Goal: Task Accomplishment & Management: Use online tool/utility

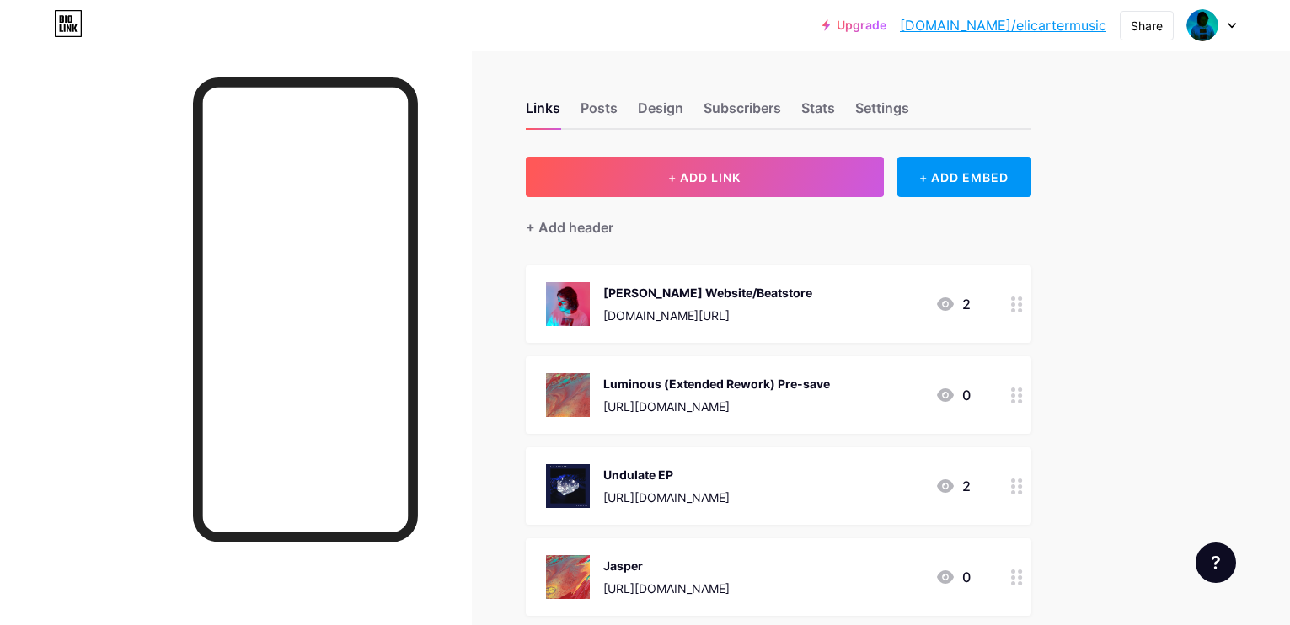
click at [830, 405] on div "[URL][DOMAIN_NAME]" at bounding box center [716, 407] width 227 height 18
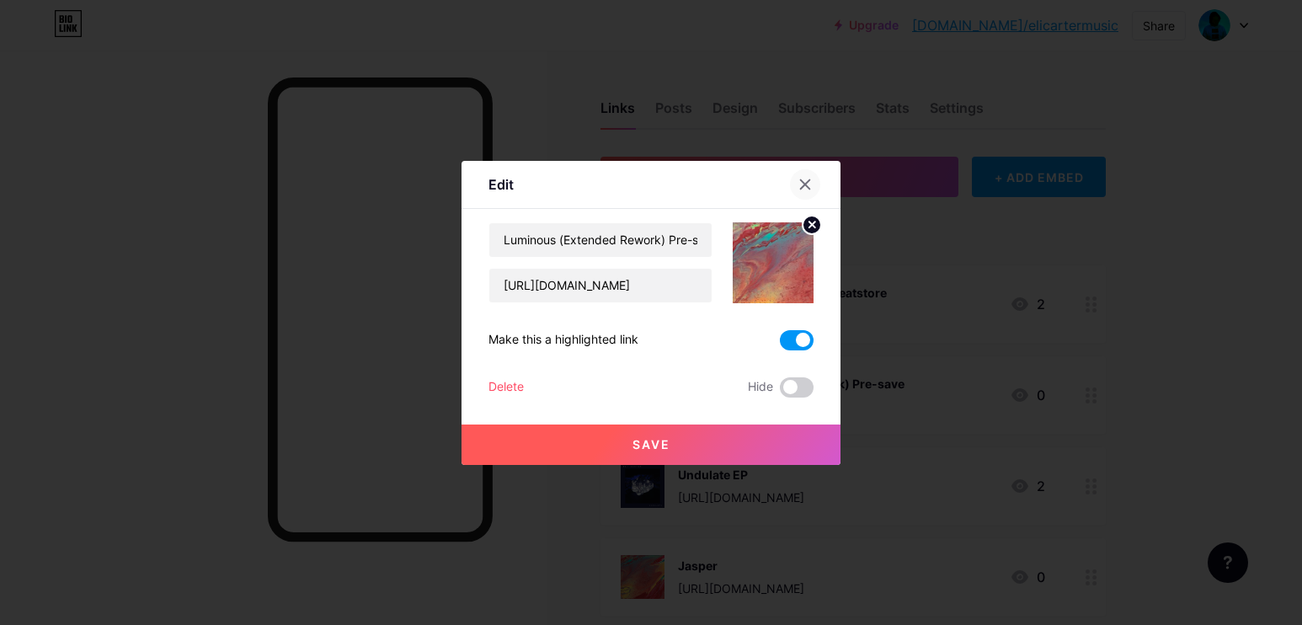
click at [802, 180] on icon at bounding box center [805, 183] width 9 height 9
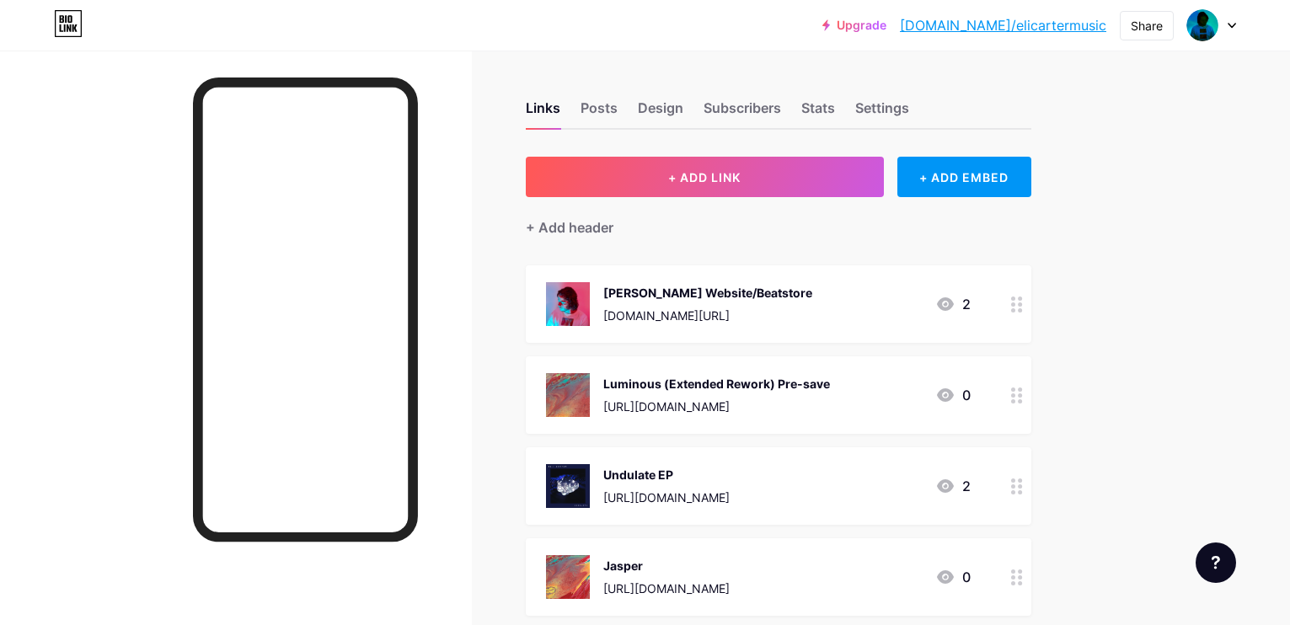
click at [798, 390] on div "Luminous (Extended Rework) Pre-save" at bounding box center [716, 384] width 227 height 18
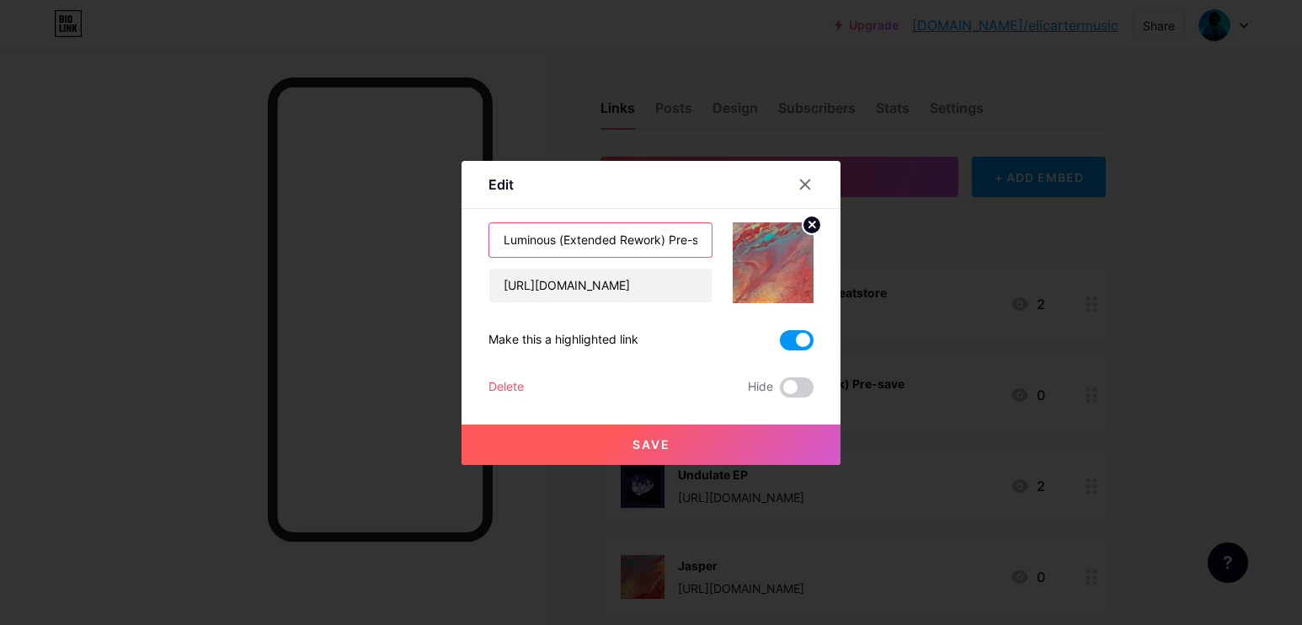
scroll to position [0, 22]
drag, startPoint x: 669, startPoint y: 238, endPoint x: 804, endPoint y: 260, distance: 136.6
click at [804, 260] on div "Luminous (Extended Rework) Pre-save [URL][DOMAIN_NAME]" at bounding box center [651, 262] width 325 height 81
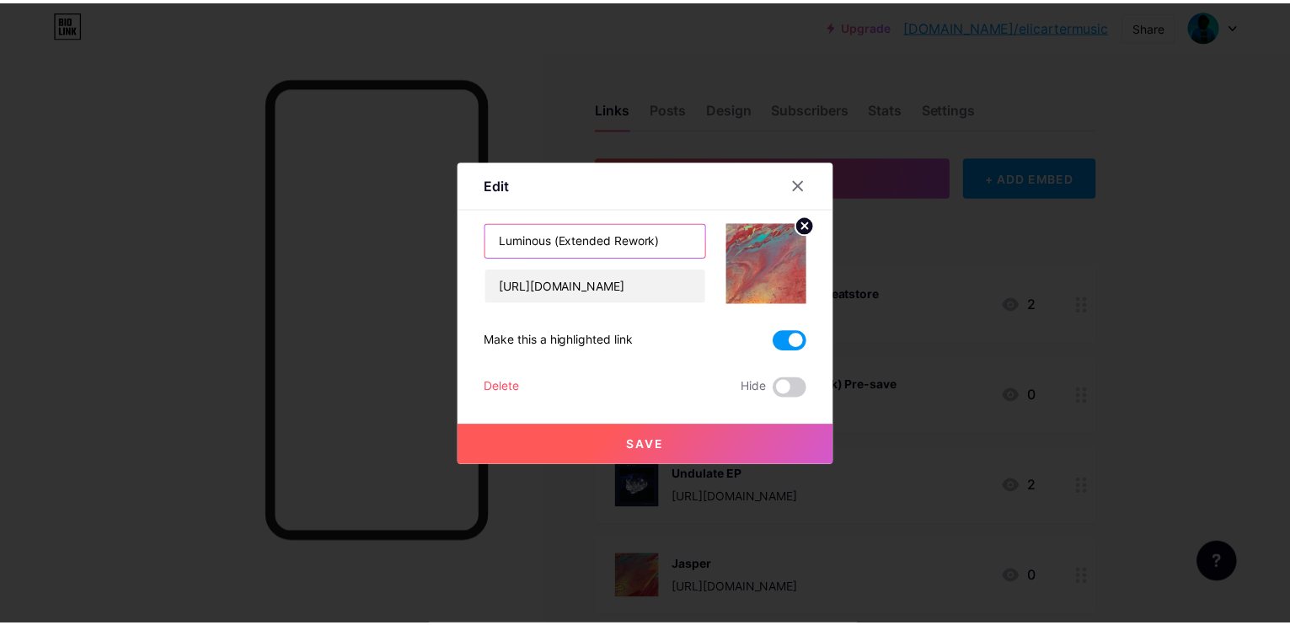
scroll to position [0, 0]
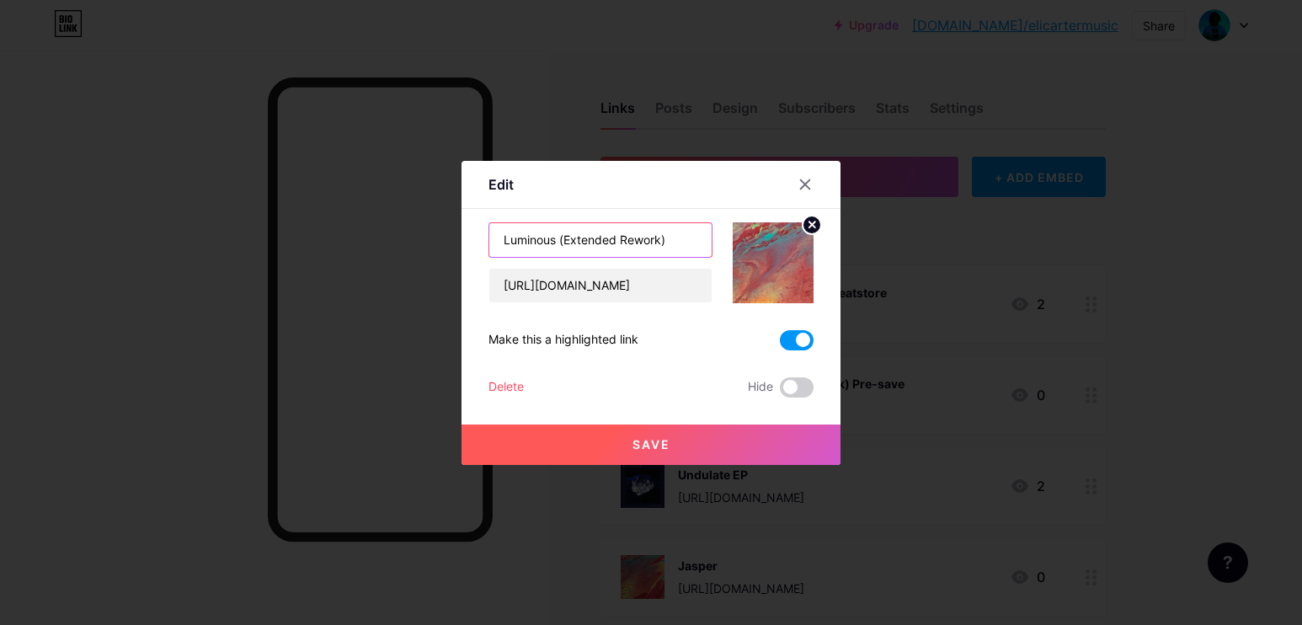
type input "Luminous (Extended Rework)"
click at [799, 335] on span at bounding box center [797, 340] width 34 height 20
click at [780, 345] on input "checkbox" at bounding box center [780, 345] width 0 height 0
click at [733, 441] on button "Save" at bounding box center [651, 445] width 379 height 40
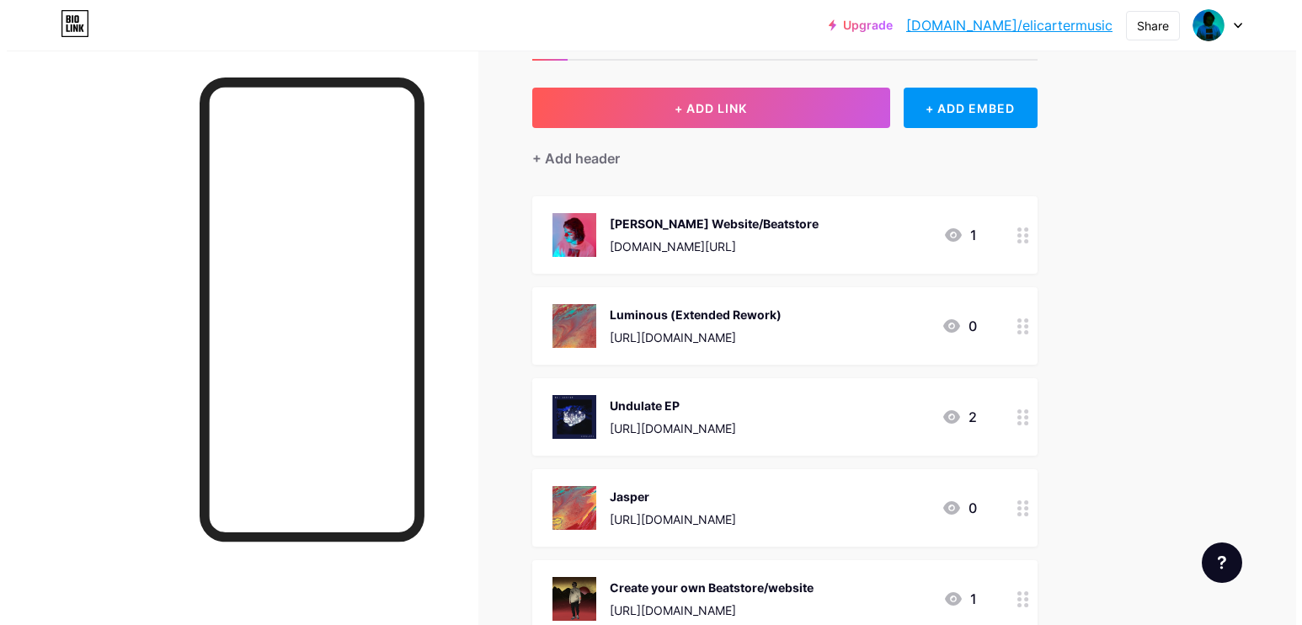
scroll to position [82, 0]
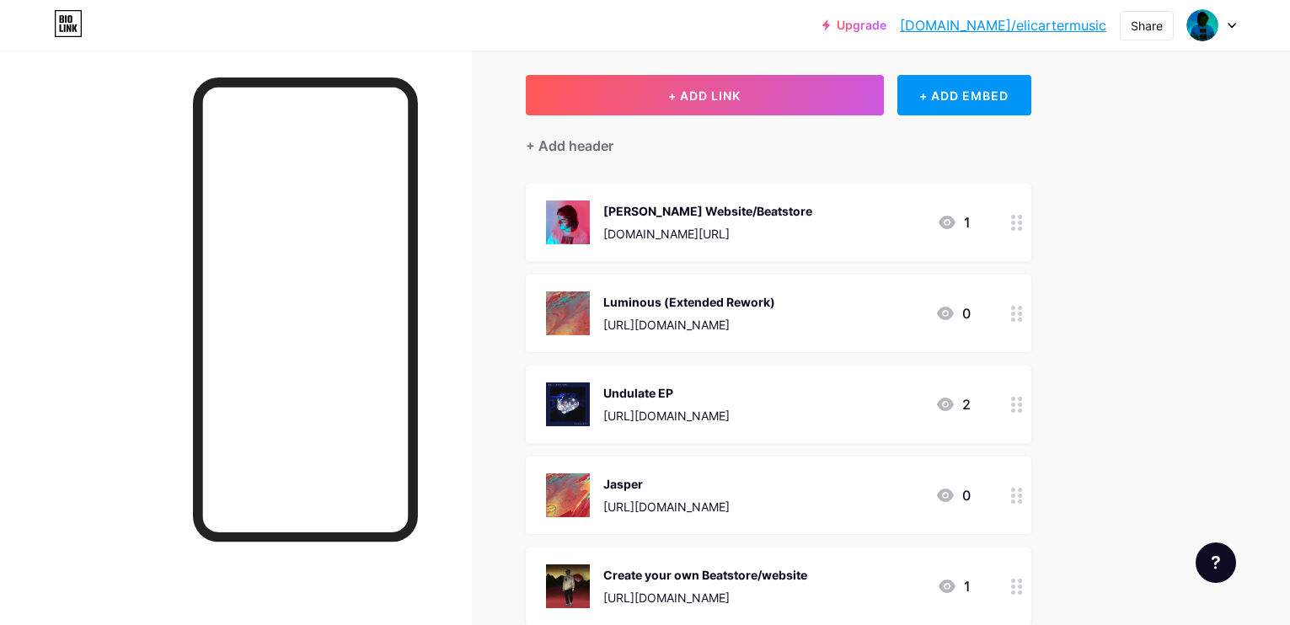
click at [730, 511] on div "[URL][DOMAIN_NAME]" at bounding box center [666, 507] width 126 height 18
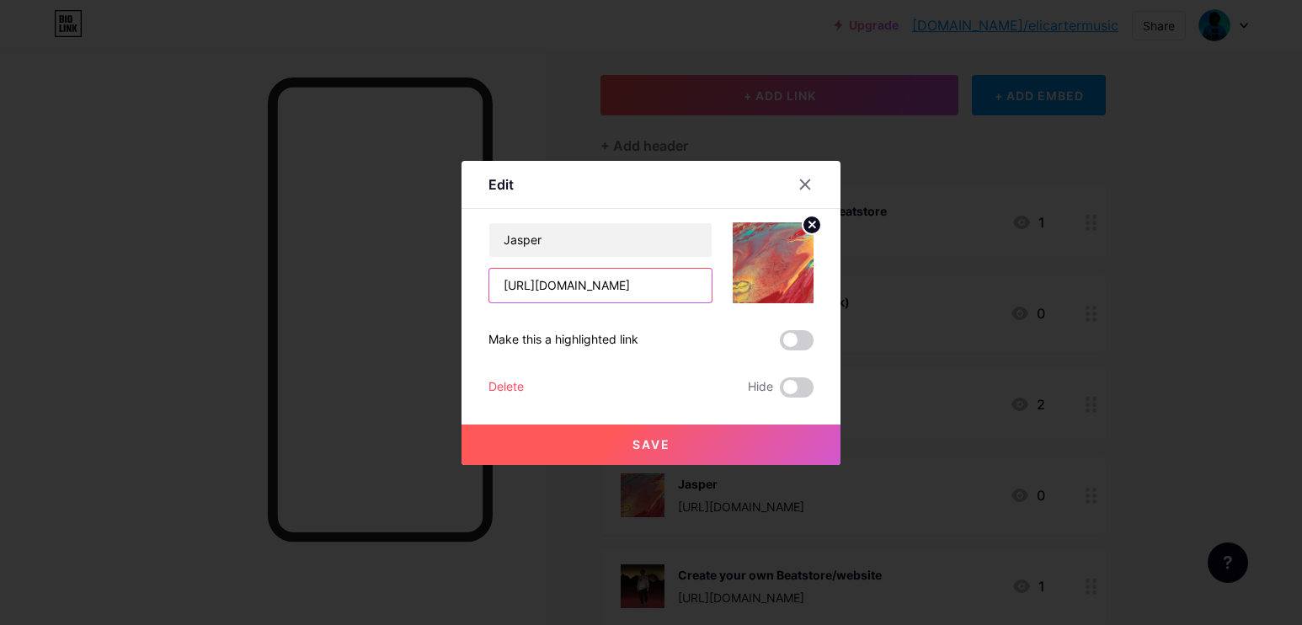
drag, startPoint x: 673, startPoint y: 287, endPoint x: 466, endPoint y: 277, distance: 207.5
click at [466, 277] on div "Edit Content YouTube Play YouTube video without leaving your page. ADD Vimeo Pl…" at bounding box center [651, 313] width 379 height 304
click at [538, 305] on div "[PERSON_NAME] [URL][DOMAIN_NAME] Make this a highlighted link Delete Hide Save" at bounding box center [651, 309] width 325 height 175
drag, startPoint x: 500, startPoint y: 284, endPoint x: 810, endPoint y: 302, distance: 309.7
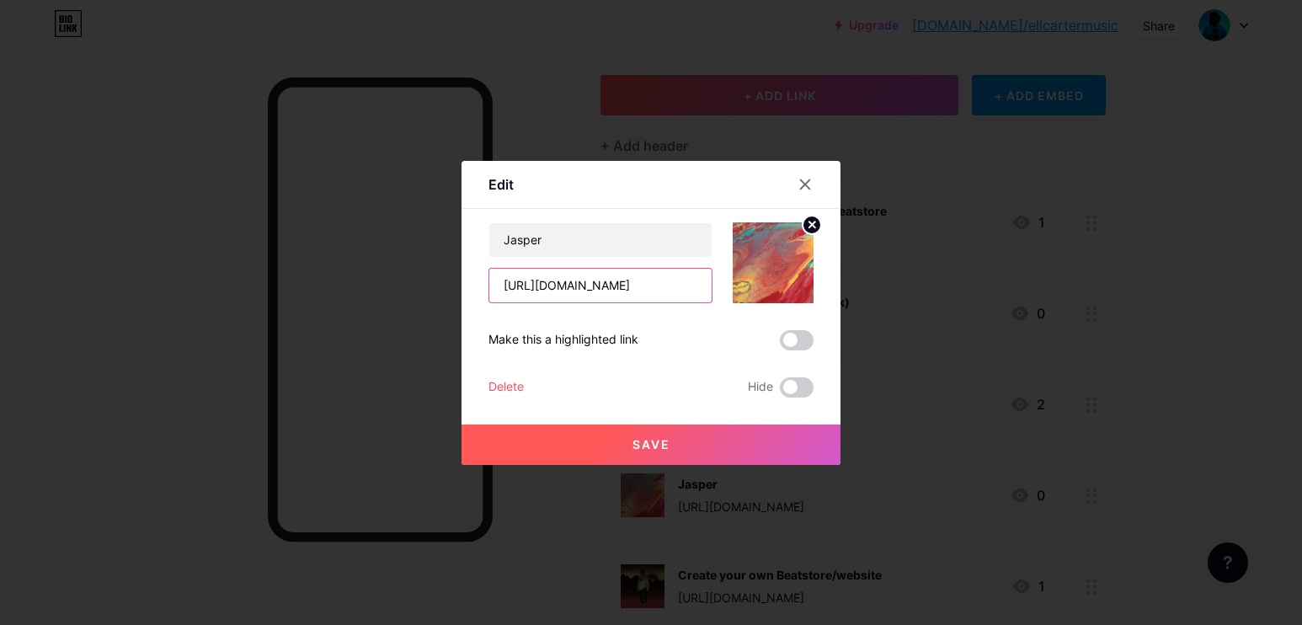
click at [810, 302] on div "Jasper [URL][DOMAIN_NAME]" at bounding box center [651, 262] width 325 height 81
click at [593, 284] on input "[URL][DOMAIN_NAME]" at bounding box center [600, 286] width 222 height 34
